Goal: Task Accomplishment & Management: Use online tool/utility

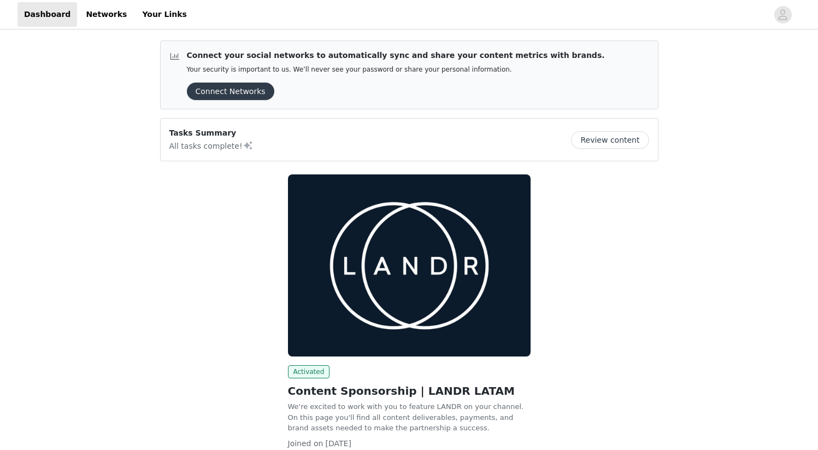
scroll to position [80, 0]
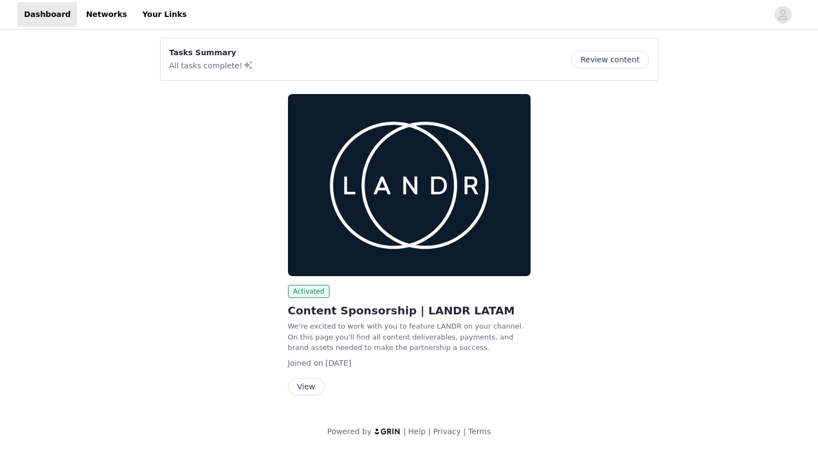
click at [314, 384] on button "View" at bounding box center [306, 386] width 37 height 17
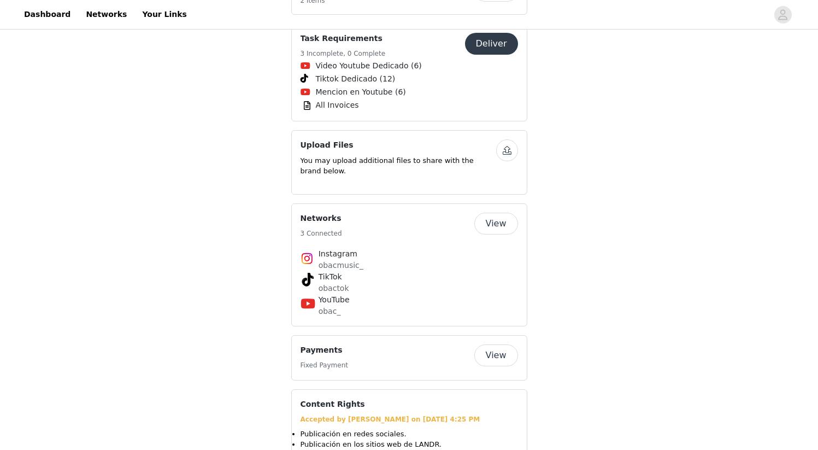
scroll to position [572, 0]
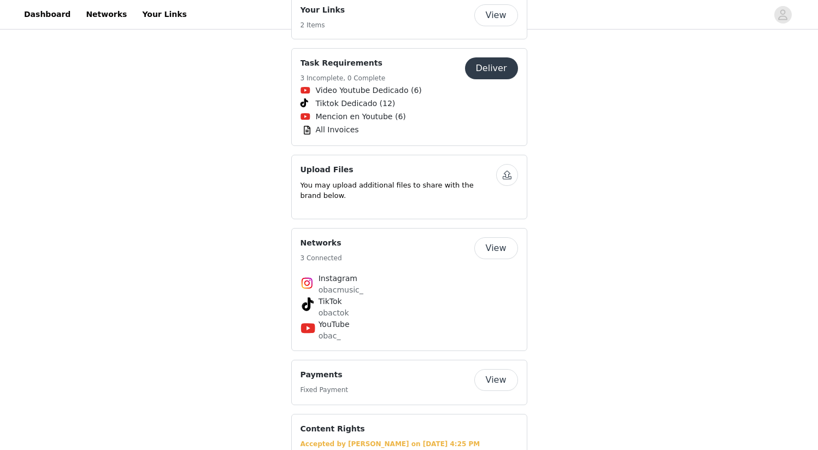
click at [494, 57] on button "Deliver" at bounding box center [491, 68] width 53 height 22
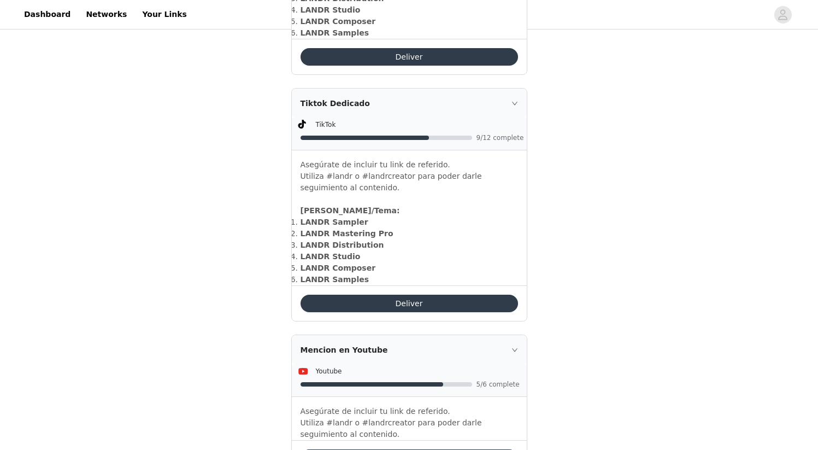
scroll to position [603, 0]
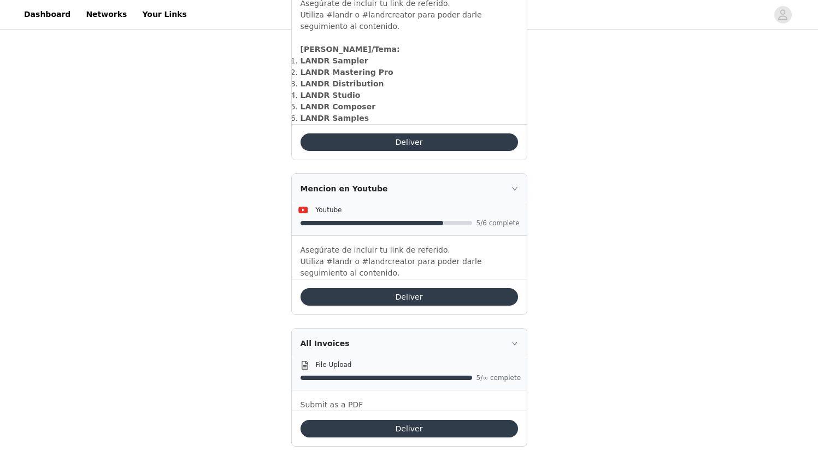
click at [400, 420] on button "Deliver" at bounding box center [410, 428] width 218 height 17
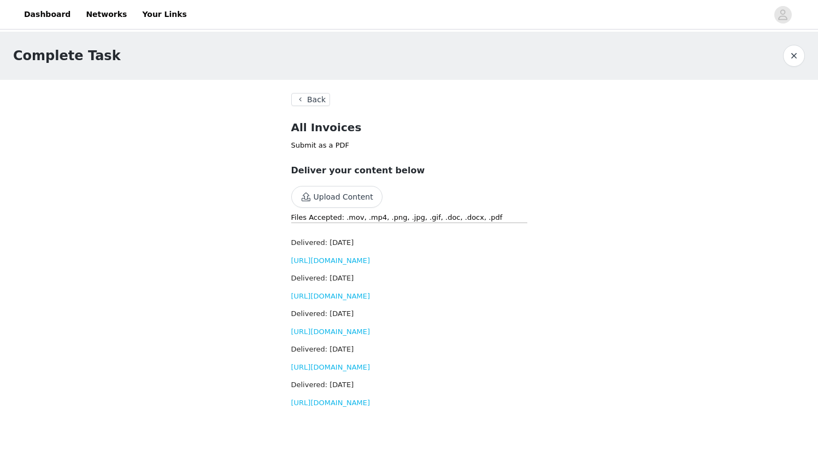
click at [333, 198] on button "Upload Content" at bounding box center [336, 197] width 91 height 22
